Goal: Find specific page/section: Find specific page/section

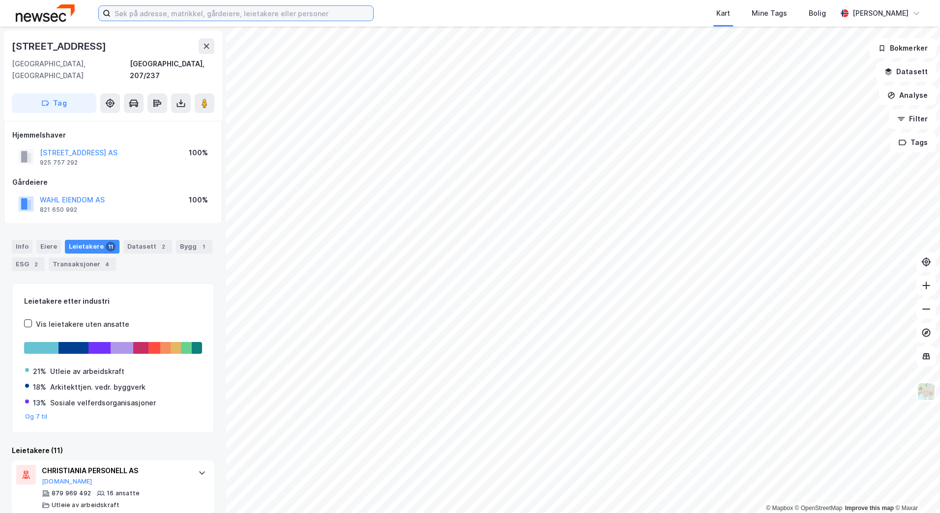
click at [153, 8] on input at bounding box center [242, 13] width 263 height 15
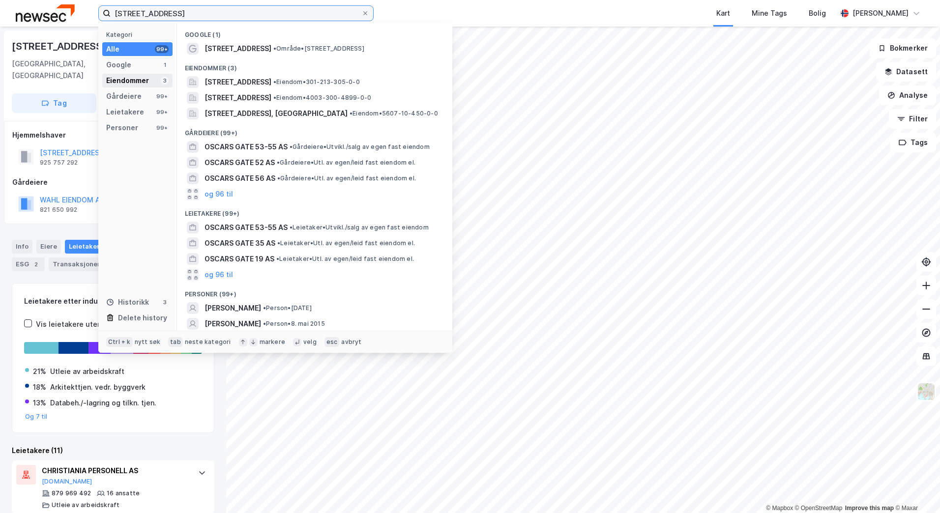
type input "[STREET_ADDRESS]"
click at [151, 78] on div "Eiendommer 3" at bounding box center [137, 81] width 70 height 14
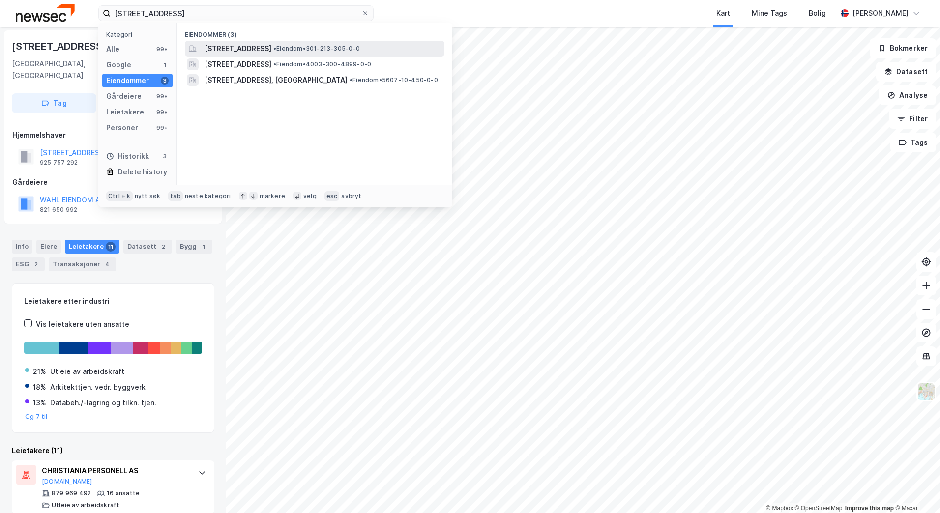
click at [253, 52] on span "[STREET_ADDRESS]" at bounding box center [238, 49] width 67 height 12
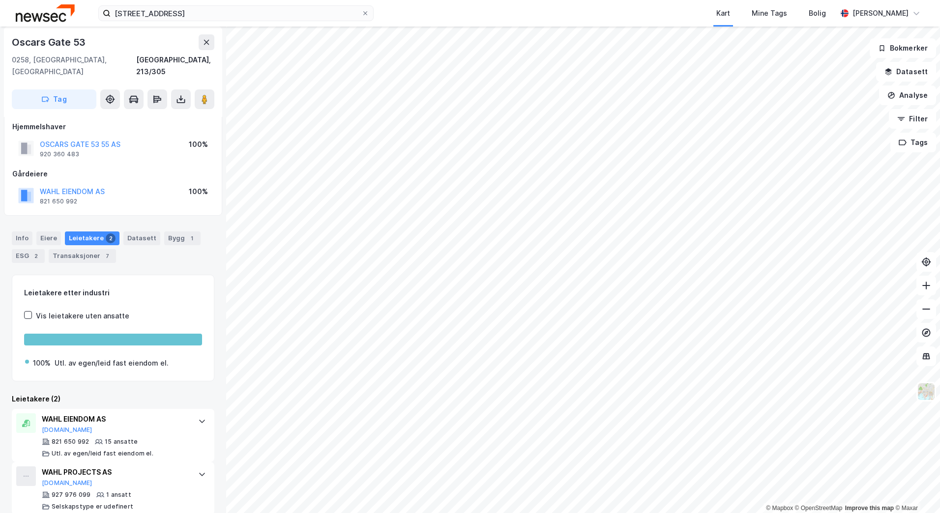
scroll to position [10, 0]
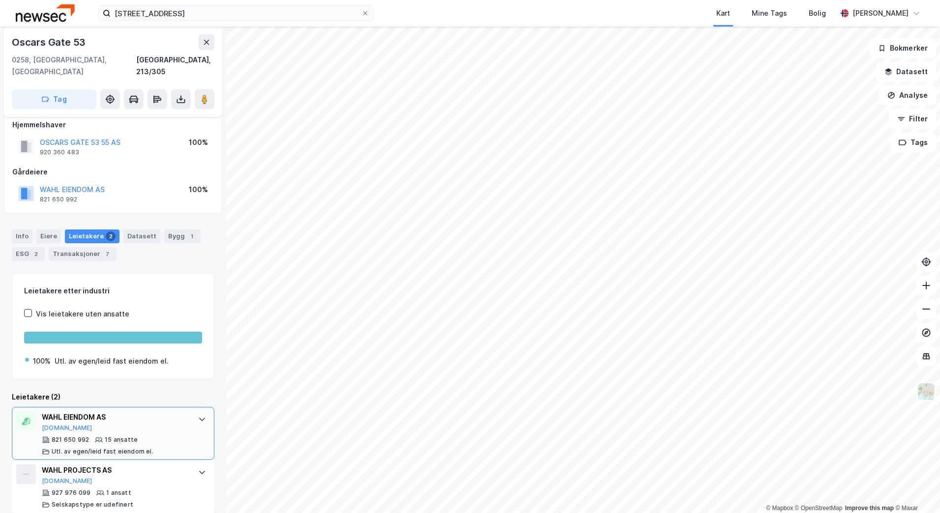
click at [198, 416] on icon at bounding box center [202, 420] width 8 height 8
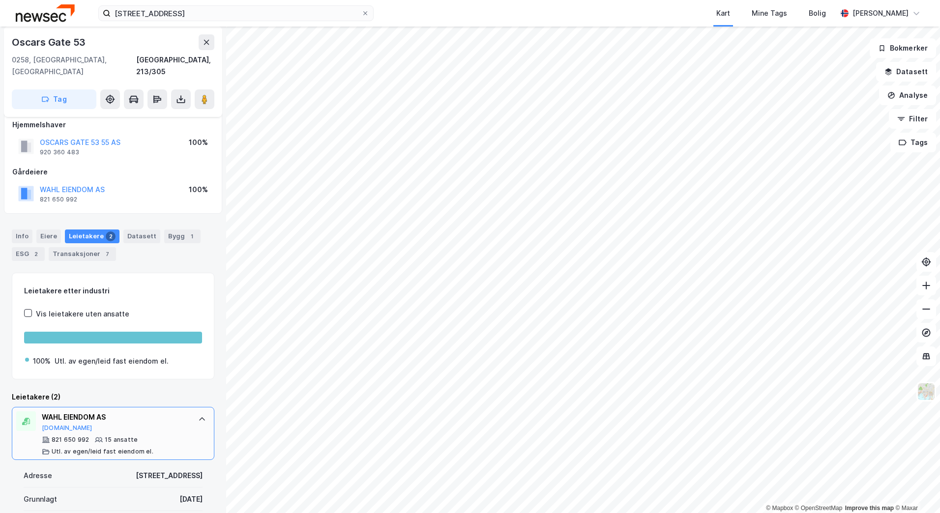
scroll to position [158, 0]
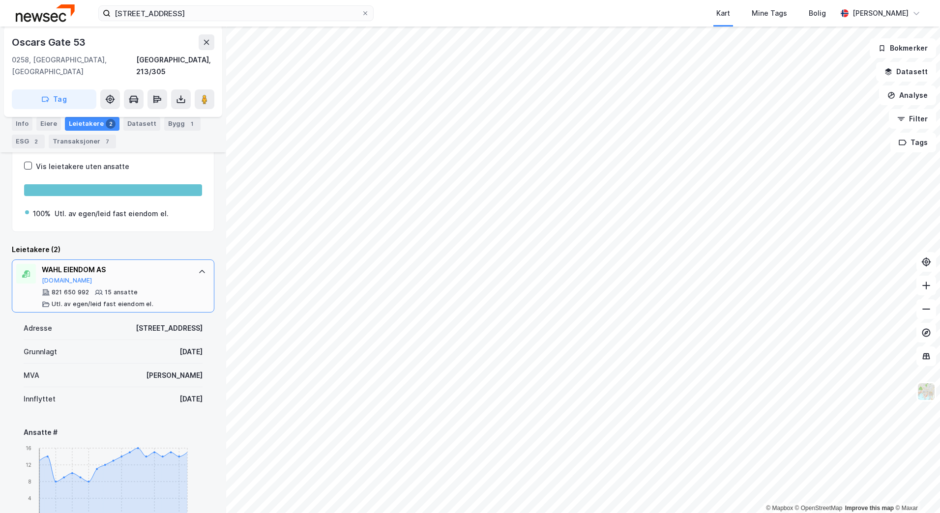
click at [198, 268] on icon at bounding box center [202, 272] width 8 height 8
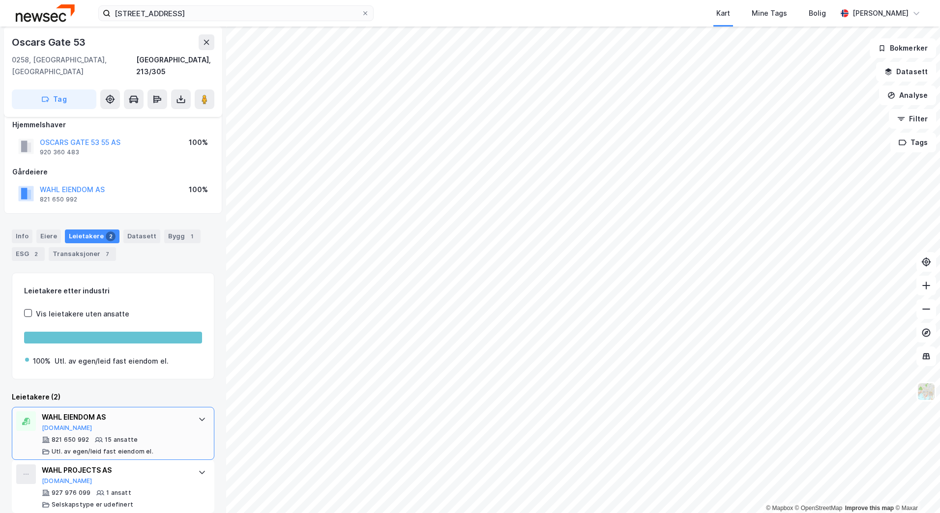
click at [172, 243] on div "Info [PERSON_NAME] 2 Datasett Bygg 1 ESG 2 Transaksjoner 7" at bounding box center [113, 245] width 203 height 31
